Goal: Information Seeking & Learning: Compare options

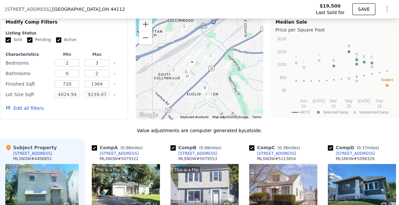
scroll to position [653, 0]
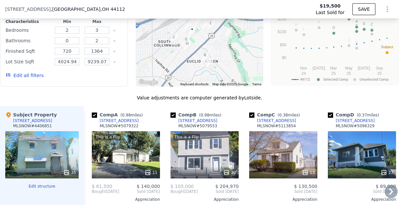
click at [389, 195] on icon at bounding box center [391, 191] width 4 height 7
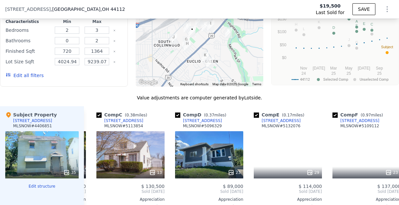
scroll to position [0, 157]
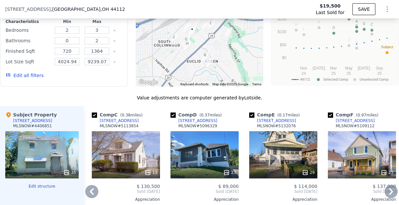
click at [201, 34] on img "1487 E 193rd St" at bounding box center [205, 26] width 12 height 16
click at [94, 118] on input "checkbox" at bounding box center [94, 114] width 5 height 5
checkbox input "false"
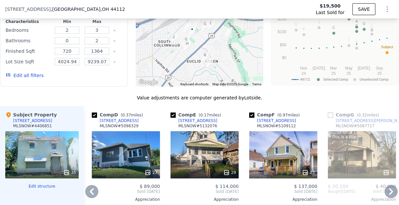
click at [93, 198] on icon at bounding box center [91, 191] width 13 height 13
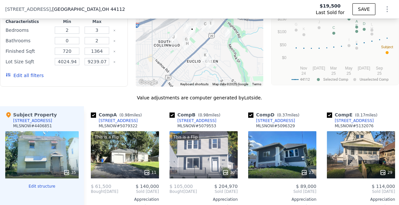
scroll to position [0, 0]
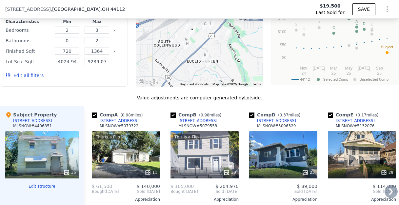
click at [389, 195] on icon at bounding box center [391, 191] width 4 height 7
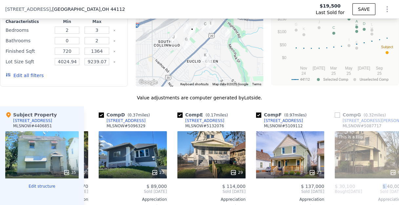
click at [384, 189] on div "$ 40,000" at bounding box center [386, 185] width 34 height 5
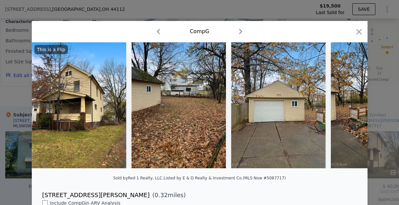
scroll to position [0, 157]
click at [356, 29] on icon "button" at bounding box center [358, 31] width 9 height 9
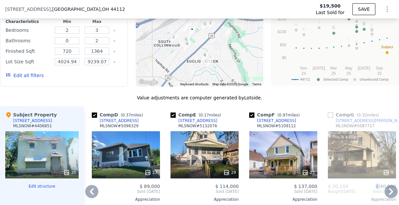
click at [194, 28] on img "1542 Clermont Rd" at bounding box center [199, 20] width 12 height 16
click at [95, 198] on icon at bounding box center [91, 191] width 13 height 13
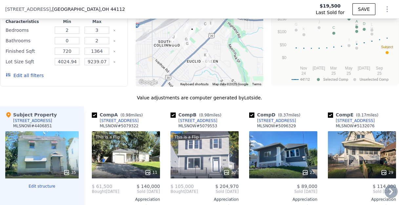
click at [95, 189] on span "$ 61,500" at bounding box center [102, 185] width 20 height 5
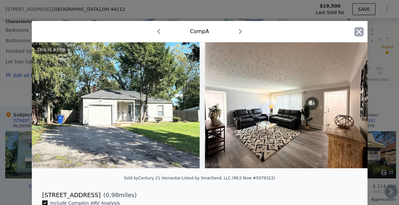
click at [358, 31] on icon "button" at bounding box center [358, 31] width 9 height 9
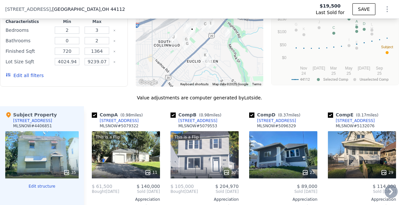
click at [250, 118] on input "checkbox" at bounding box center [251, 114] width 5 height 5
checkbox input "false"
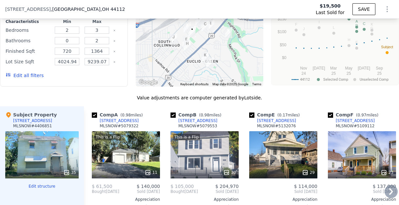
click at [9, 77] on icon "button" at bounding box center [8, 74] width 5 height 5
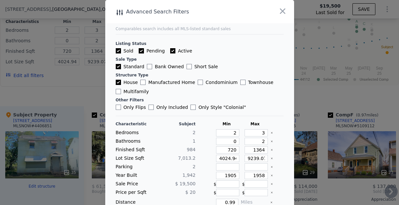
click at [170, 51] on input "Active" at bounding box center [172, 50] width 5 height 5
checkbox input "false"
click at [141, 50] on label "Pending" at bounding box center [152, 51] width 26 height 7
click at [141, 50] on input "Pending" at bounding box center [141, 50] width 5 height 5
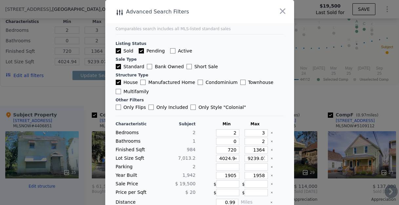
checkbox input "false"
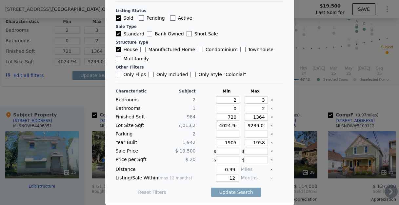
scroll to position [0, 2]
drag, startPoint x: 213, startPoint y: 127, endPoint x: 253, endPoint y: 124, distance: 39.7
click at [253, 124] on div "Lot Size Sqft 7,013.2 4024.944 9239.076000000001" at bounding box center [200, 125] width 168 height 7
drag, startPoint x: 239, startPoint y: 126, endPoint x: 299, endPoint y: 126, distance: 60.6
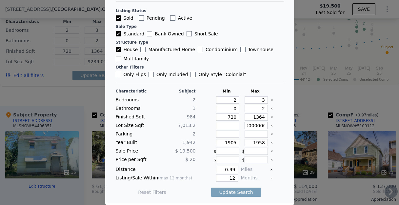
click at [299, 126] on div "​ Advanced Search Filters Comparables search includes all MLS-listed standard s…" at bounding box center [199, 86] width 399 height 238
click at [221, 143] on input "1905" at bounding box center [227, 142] width 23 height 7
drag, startPoint x: 215, startPoint y: 143, endPoint x: 237, endPoint y: 142, distance: 22.0
click at [237, 142] on div "Year Built 1,942 1905 1958" at bounding box center [200, 142] width 168 height 7
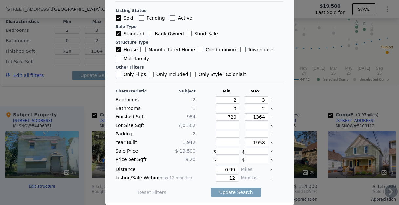
drag, startPoint x: 220, startPoint y: 168, endPoint x: 249, endPoint y: 167, distance: 28.9
click at [249, 167] on div "Distance 0.99 Miles" at bounding box center [200, 169] width 168 height 7
type input "0.5"
click at [221, 178] on input "12" at bounding box center [227, 177] width 22 height 7
drag, startPoint x: 222, startPoint y: 179, endPoint x: 244, endPoint y: 178, distance: 22.6
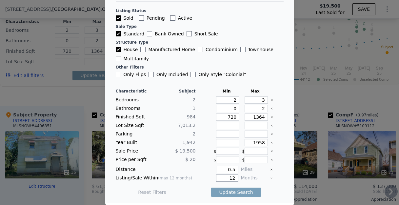
click at [244, 178] on div "Listing/Sale Within (max 12 months) 12 Months" at bounding box center [200, 177] width 168 height 7
type input "6"
click at [227, 108] on input "0" at bounding box center [227, 108] width 23 height 7
click at [231, 107] on input "0" at bounding box center [227, 108] width 23 height 7
type input "1"
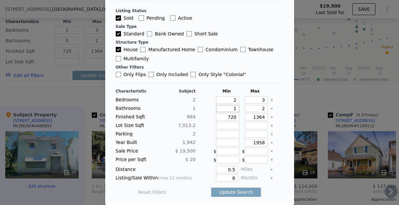
type input "1"
drag, startPoint x: 255, startPoint y: 109, endPoint x: 258, endPoint y: 109, distance: 3.6
click at [258, 109] on input "2" at bounding box center [255, 108] width 23 height 7
type input "1"
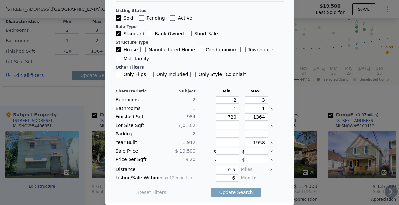
type input "1"
click at [252, 118] on input "1364" at bounding box center [255, 116] width 23 height 7
type input "1264"
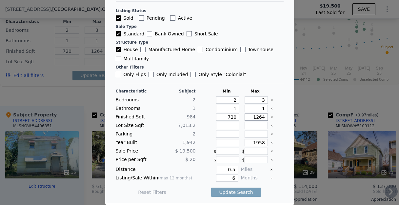
type input "1264"
click at [277, 122] on main "Comparables search includes all MLS-listed standard sales Listing Status Sold P…" at bounding box center [199, 84] width 189 height 235
click at [231, 191] on button "Update Search" at bounding box center [235, 191] width 49 height 9
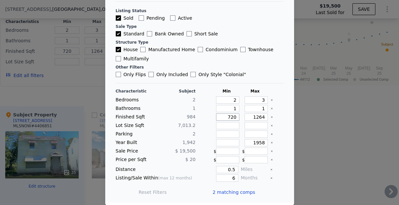
drag, startPoint x: 220, startPoint y: 115, endPoint x: 243, endPoint y: 115, distance: 22.9
click at [243, 115] on div "Finished Sqft [PHONE_NUMBER]" at bounding box center [200, 116] width 168 height 7
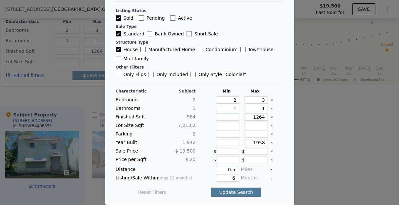
click at [225, 190] on button "Update Search" at bounding box center [235, 191] width 49 height 9
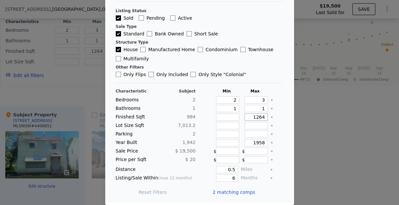
drag, startPoint x: 250, startPoint y: 118, endPoint x: 260, endPoint y: 116, distance: 10.2
click at [259, 116] on input "1264" at bounding box center [255, 116] width 23 height 7
type input "13"
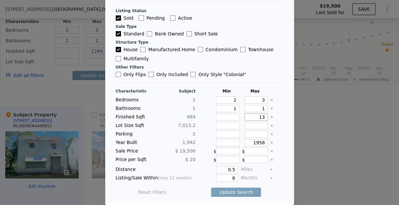
type input "13"
type input "130"
type input "1300"
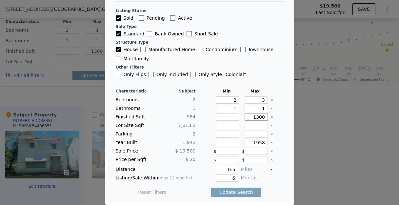
type input "1300"
click at [251, 108] on input "1" at bounding box center [255, 108] width 23 height 7
click at [224, 192] on button "Update Search" at bounding box center [235, 191] width 49 height 9
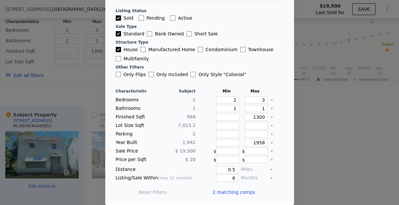
click at [230, 191] on span "2 matching comps" at bounding box center [234, 192] width 43 height 7
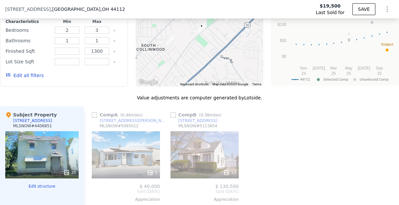
click at [95, 118] on input "checkbox" at bounding box center [94, 114] width 5 height 5
checkbox input "true"
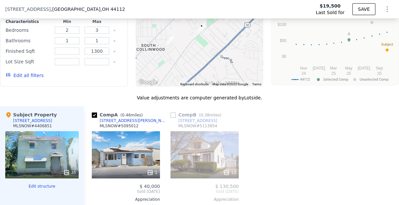
click at [173, 118] on input "checkbox" at bounding box center [172, 114] width 5 height 5
checkbox input "true"
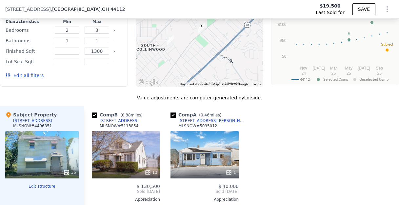
scroll to position [587, 0]
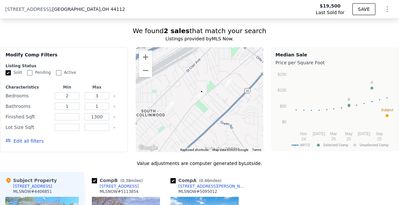
click at [10, 143] on icon "button" at bounding box center [8, 140] width 5 height 5
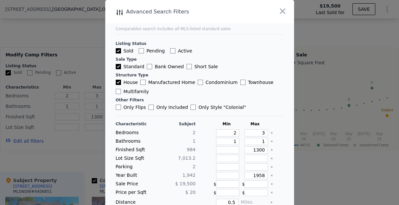
scroll to position [33, 0]
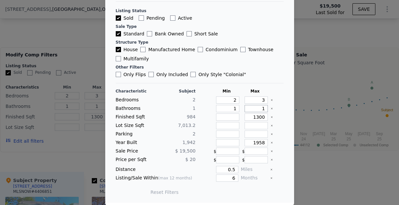
drag, startPoint x: 253, startPoint y: 107, endPoint x: 278, endPoint y: 106, distance: 24.6
click at [278, 106] on main "Comparables search includes all MLS-listed standard sales Listing Status Sold P…" at bounding box center [199, 84] width 189 height 235
type input "2"
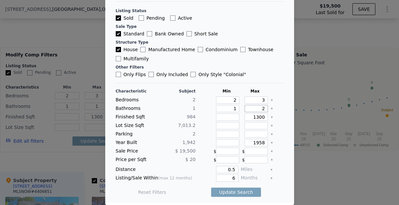
type input "2"
click at [264, 174] on div "Characteristic Subject Min Max Bedrooms 2 2 3 Bathrooms 1 1 2 Finished Sqft 984…" at bounding box center [200, 144] width 168 height 113
click at [226, 193] on button "Update Search" at bounding box center [235, 191] width 49 height 9
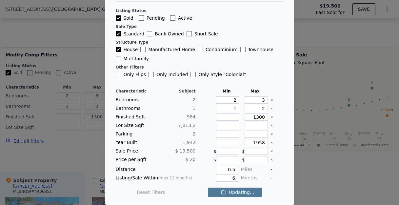
checkbox input "false"
drag, startPoint x: 251, startPoint y: 109, endPoint x: 258, endPoint y: 109, distance: 6.9
click at [258, 109] on input "2" at bounding box center [255, 108] width 23 height 7
type input "1"
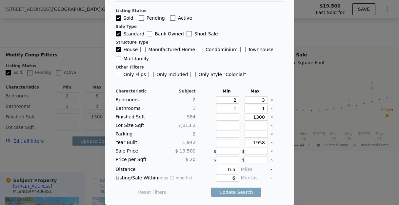
type input "1"
click at [285, 110] on main "Comparables search includes all MLS-listed standard sales Listing Status Sold P…" at bounding box center [199, 84] width 189 height 235
drag, startPoint x: 225, startPoint y: 179, endPoint x: 229, endPoint y: 179, distance: 3.9
click at [229, 179] on input "6" at bounding box center [227, 177] width 22 height 7
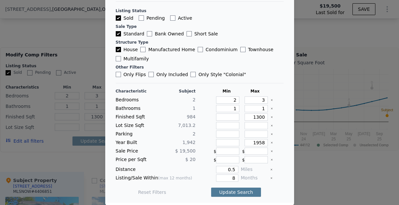
click at [228, 191] on button "Update Search" at bounding box center [235, 191] width 49 height 9
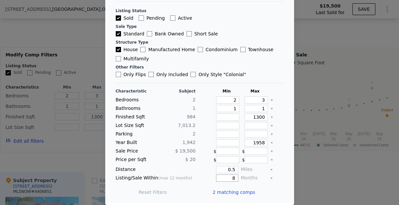
drag, startPoint x: 225, startPoint y: 177, endPoint x: 243, endPoint y: 178, distance: 17.7
click at [243, 178] on div "Listing/Sale Within (max 12 months) 8 Months" at bounding box center [200, 177] width 168 height 7
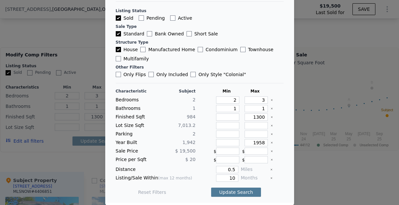
click at [230, 189] on button "Update Search" at bounding box center [235, 191] width 49 height 9
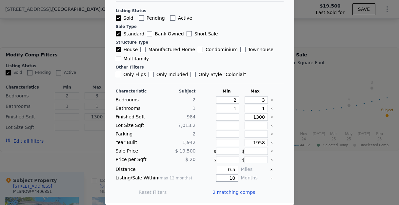
drag, startPoint x: 223, startPoint y: 178, endPoint x: 231, endPoint y: 177, distance: 7.9
click at [231, 177] on input "10" at bounding box center [227, 177] width 22 height 7
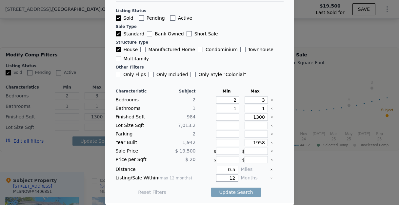
type input "12"
click at [273, 177] on div at bounding box center [276, 177] width 13 height 7
click at [235, 192] on button "Update Search" at bounding box center [235, 191] width 49 height 9
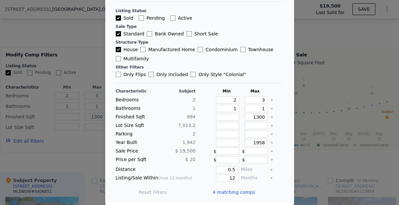
click at [216, 191] on span "4 matching comps" at bounding box center [234, 192] width 43 height 7
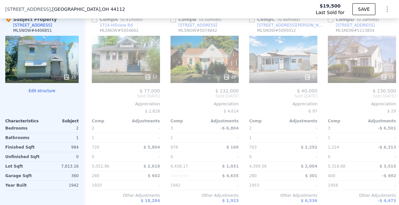
scroll to position [751, 0]
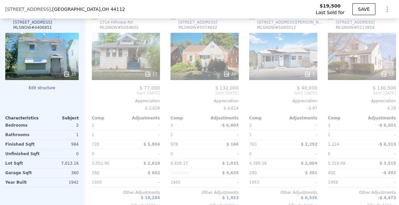
click at [253, 19] on input "checkbox" at bounding box center [251, 16] width 5 height 5
checkbox input "true"
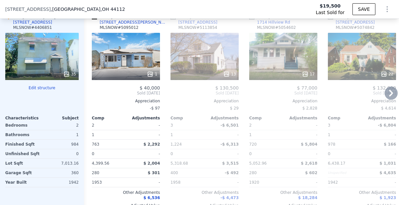
click at [253, 19] on input "checkbox" at bounding box center [251, 16] width 5 height 5
checkbox input "true"
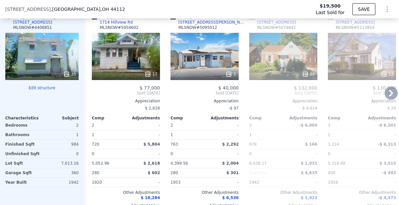
click at [250, 19] on input "checkbox" at bounding box center [251, 16] width 5 height 5
checkbox input "true"
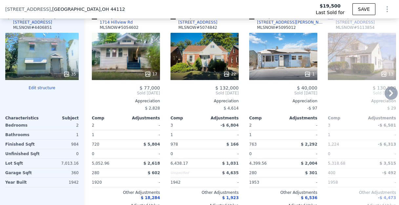
click at [387, 100] on icon at bounding box center [390, 92] width 13 height 13
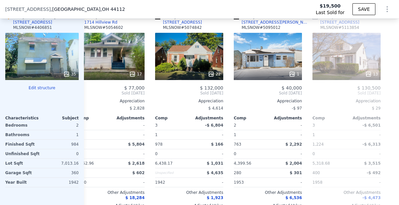
scroll to position [0, 20]
drag, startPoint x: 90, startPoint y: 99, endPoint x: 114, endPoint y: 99, distance: 23.9
click at [90, 99] on icon at bounding box center [91, 92] width 13 height 13
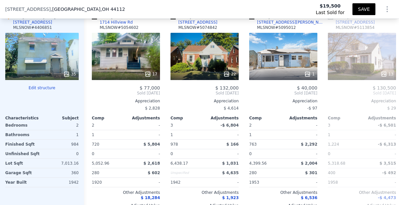
click at [357, 6] on button "SAVE" at bounding box center [363, 9] width 23 height 12
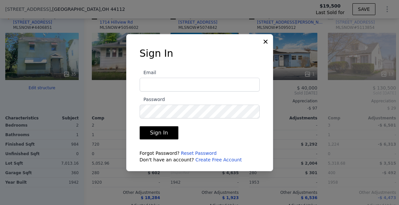
click at [148, 88] on input "Email" at bounding box center [200, 85] width 120 height 14
type input "[EMAIL_ADDRESS][DOMAIN_NAME]"
click at [155, 134] on button "Sign In" at bounding box center [159, 132] width 39 height 13
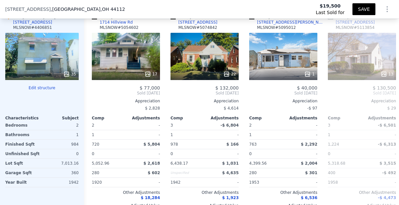
click at [359, 8] on button "SAVE" at bounding box center [363, 9] width 23 height 12
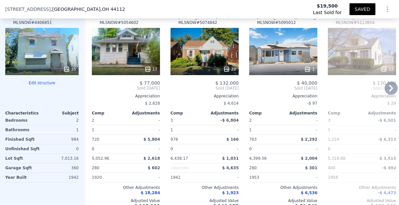
scroll to position [751, 0]
